Goal: Go to known website: Access a specific website the user already knows

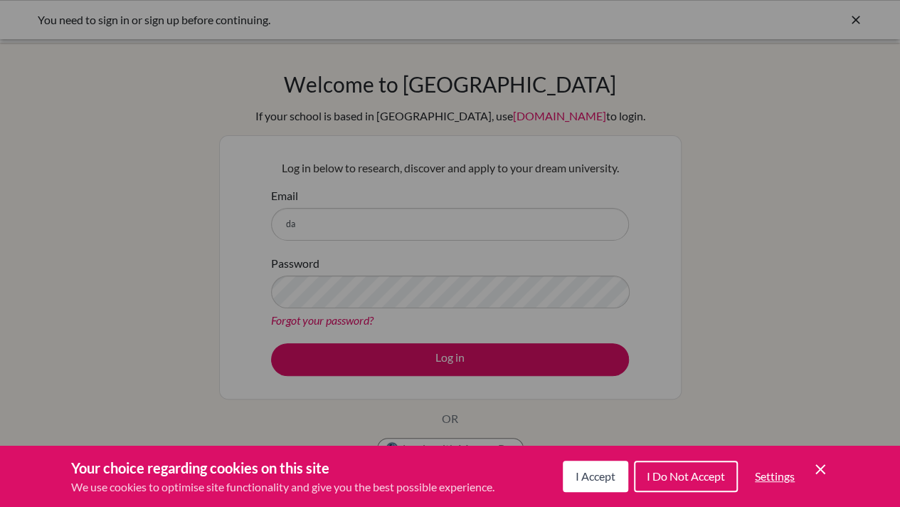
click at [584, 483] on button "I Accept" at bounding box center [595, 475] width 65 height 31
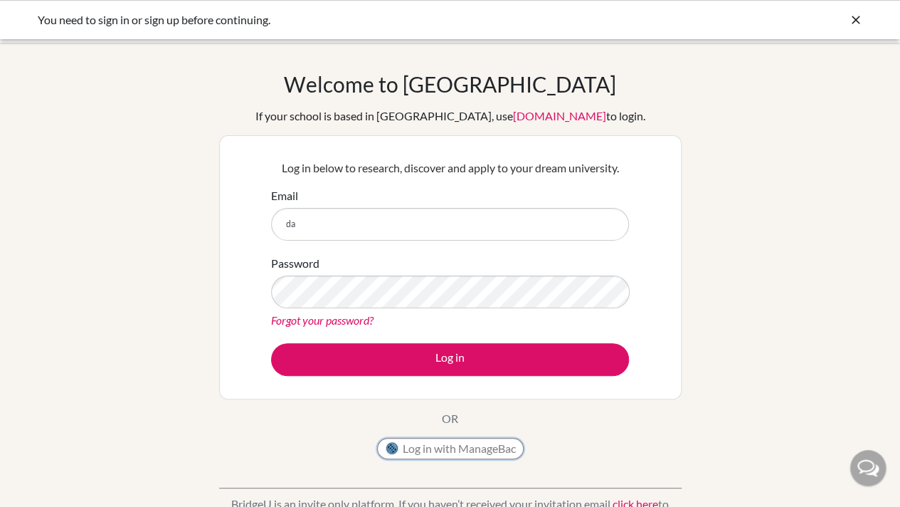
click at [503, 444] on button "Log in with ManageBac" at bounding box center [450, 448] width 147 height 21
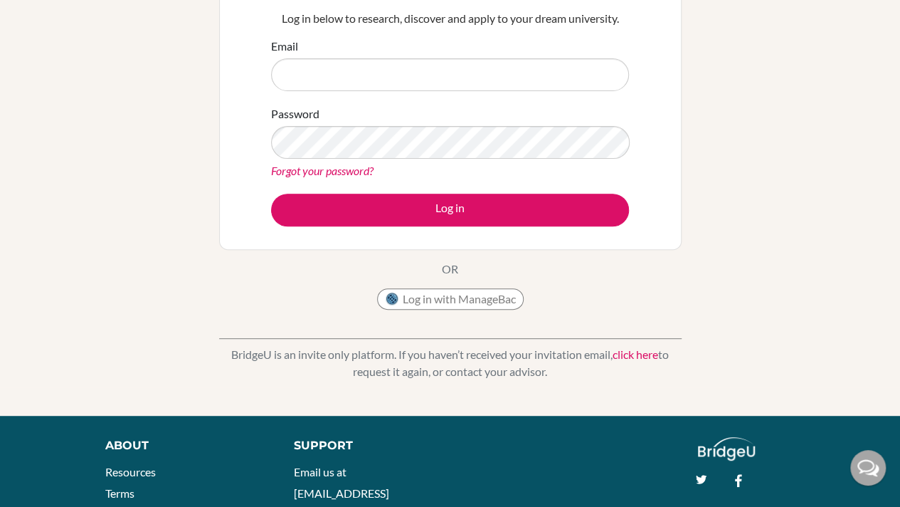
scroll to position [242, 0]
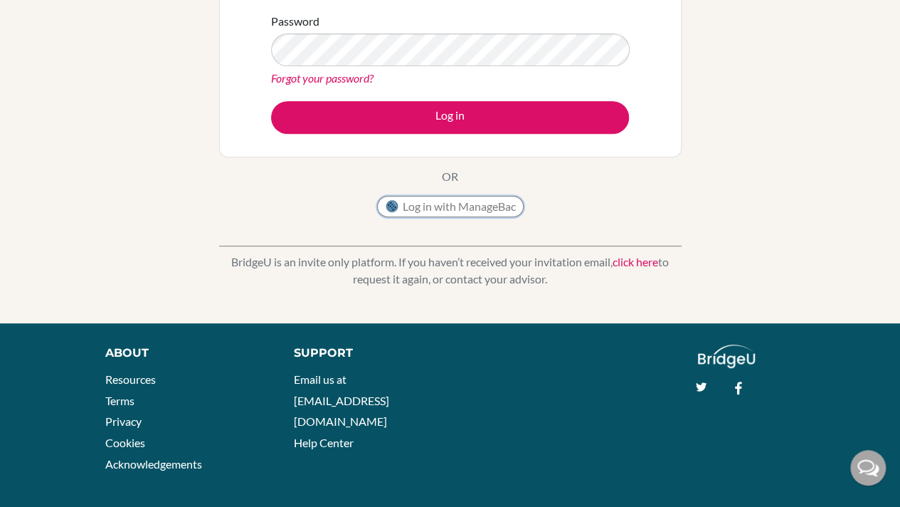
click at [462, 210] on button "Log in with ManageBac" at bounding box center [450, 206] width 147 height 21
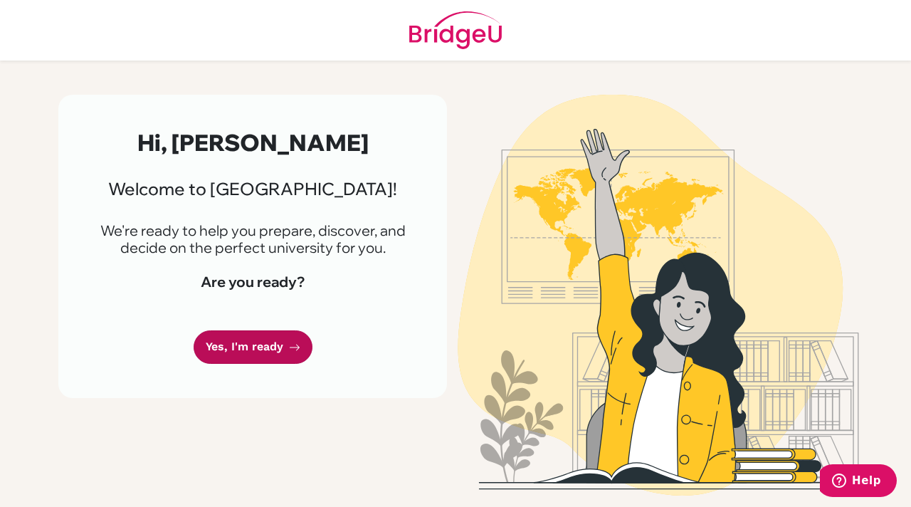
click at [235, 352] on link "Yes, I'm ready" at bounding box center [253, 346] width 119 height 33
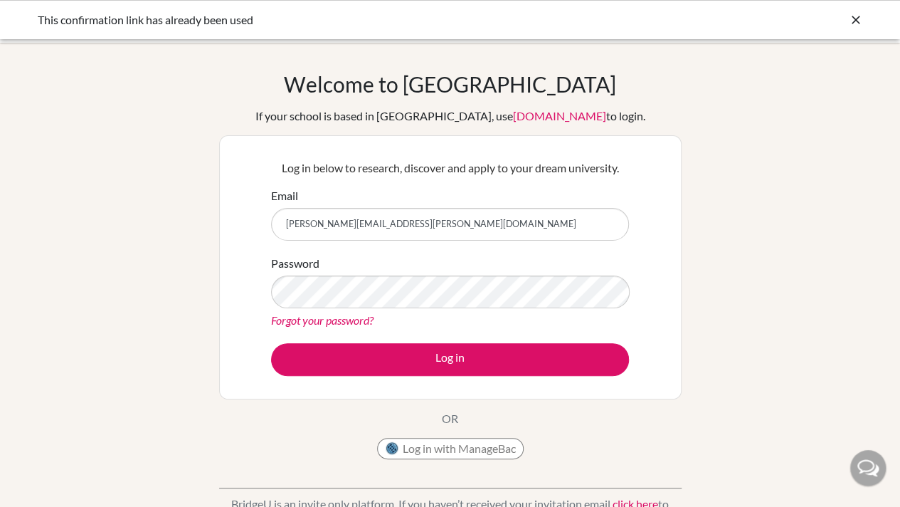
type input "[PERSON_NAME][EMAIL_ADDRESS][PERSON_NAME][DOMAIN_NAME]"
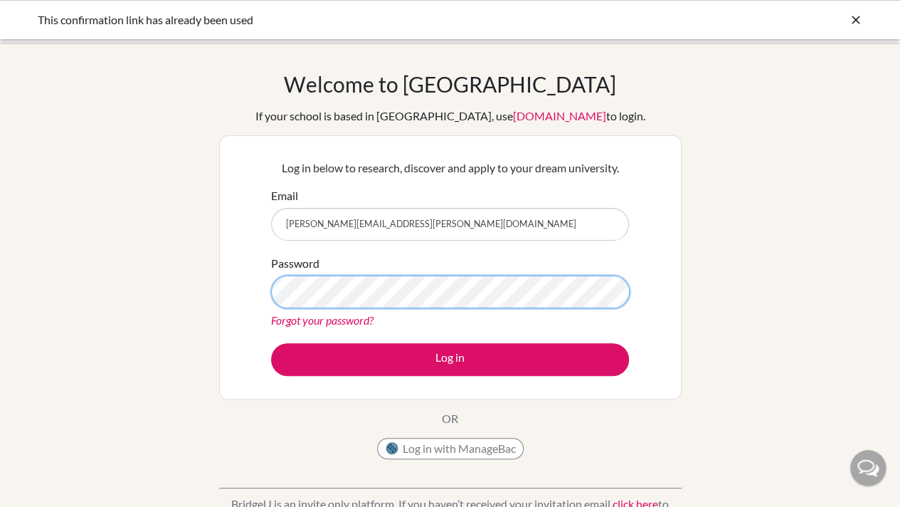
click at [271, 343] on button "Log in" at bounding box center [450, 359] width 358 height 33
